Goal: Find contact information: Find contact information

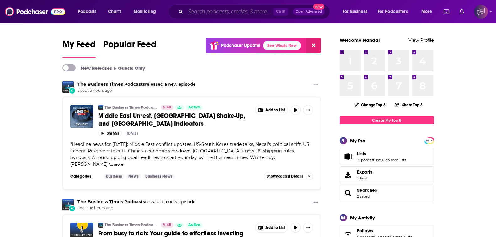
click at [207, 8] on input "Search podcasts, credits, & more..." at bounding box center [230, 12] width 88 height 10
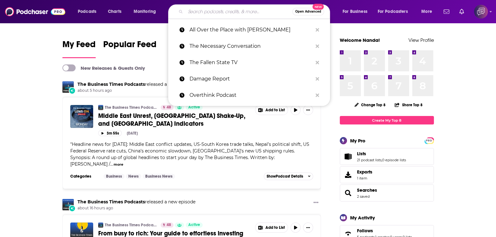
paste input "The [PERSON_NAME] Show"
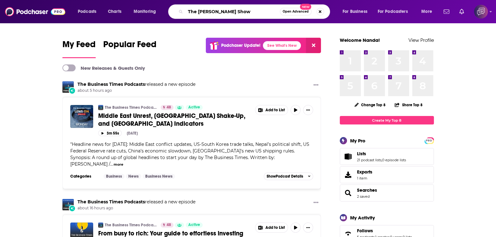
type input "The [PERSON_NAME] Show"
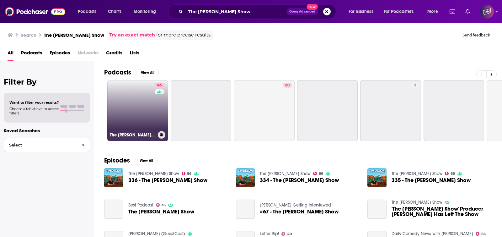
click at [142, 108] on link "86 The [PERSON_NAME] Show" at bounding box center [137, 110] width 61 height 61
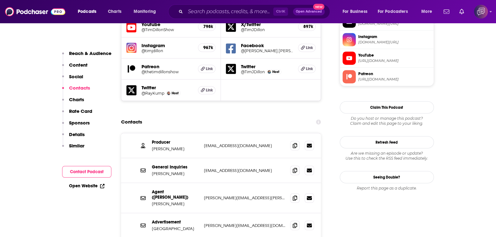
scroll to position [588, 0]
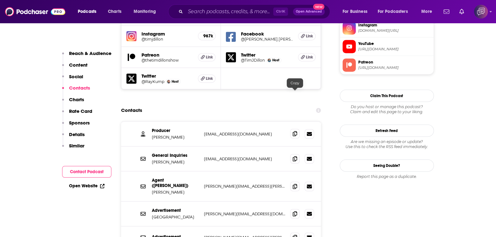
click at [294, 131] on icon at bounding box center [295, 133] width 4 height 5
drag, startPoint x: 213, startPoint y: 146, endPoint x: 262, endPoint y: 145, distance: 49.0
click at [262, 171] on div "Agent ([PERSON_NAME]) [PERSON_NAME] [PERSON_NAME][EMAIL_ADDRESS][PERSON_NAME][D…" at bounding box center [221, 186] width 200 height 30
copy div "Agent ([PERSON_NAME]) [PERSON_NAME] [PERSON_NAME][EMAIL_ADDRESS][PERSON_NAME][D…"
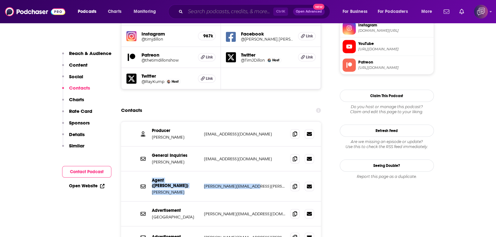
click at [262, 9] on input "Search podcasts, credits, & more..." at bounding box center [230, 12] width 88 height 10
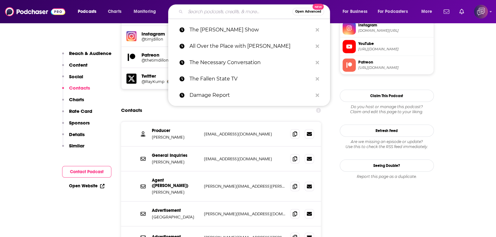
paste input "And That's Why We Drink"
type input "And That's Why We Drink"
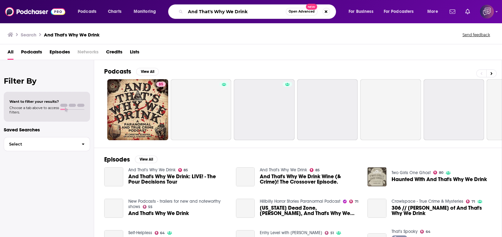
click at [242, 12] on input "And That's Why We Drink" at bounding box center [236, 12] width 100 height 10
paste input "Two Hot Takes"
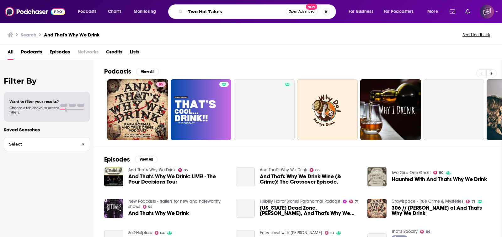
type input "Two Hot Takes"
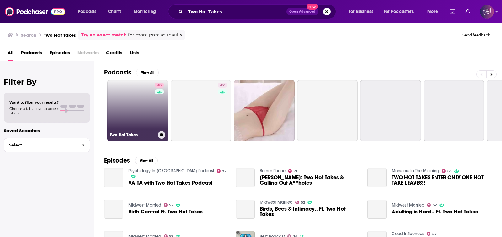
click at [149, 117] on link "83 Two Hot Takes" at bounding box center [137, 110] width 61 height 61
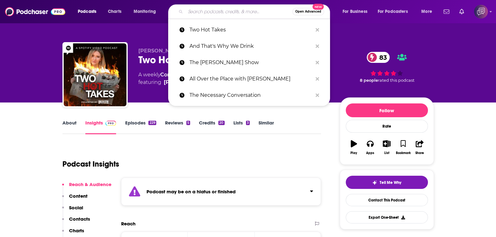
click at [254, 13] on input "Search podcasts, credits, & more..." at bounding box center [239, 12] width 107 height 10
paste input "[PERSON_NAME] - Night Owl Radio"
type input "[PERSON_NAME] - Night Owl Radio"
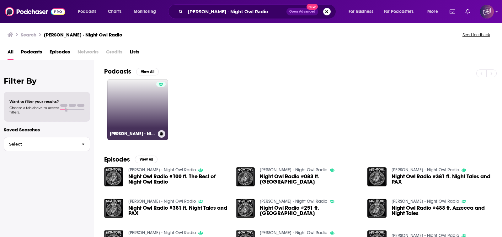
click at [134, 109] on link "[PERSON_NAME] - Night Owl Radio" at bounding box center [137, 109] width 61 height 61
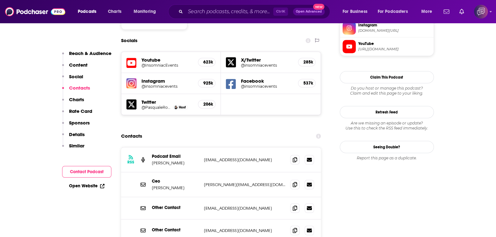
scroll to position [628, 0]
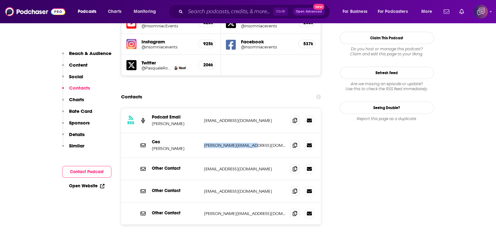
drag, startPoint x: 218, startPoint y: 103, endPoint x: 265, endPoint y: 102, distance: 46.5
click at [265, 133] on div "Ceo Pasquale Rotella [EMAIL_ADDRESS][DOMAIN_NAME] [PERSON_NAME][EMAIL_ADDRESS][…" at bounding box center [221, 145] width 200 height 25
click at [255, 178] on div "Other Contact [EMAIL_ADDRESS][DOMAIN_NAME] [EMAIL_ADDRESS][DOMAIN_NAME]" at bounding box center [221, 191] width 200 height 22
